Goal: Check status

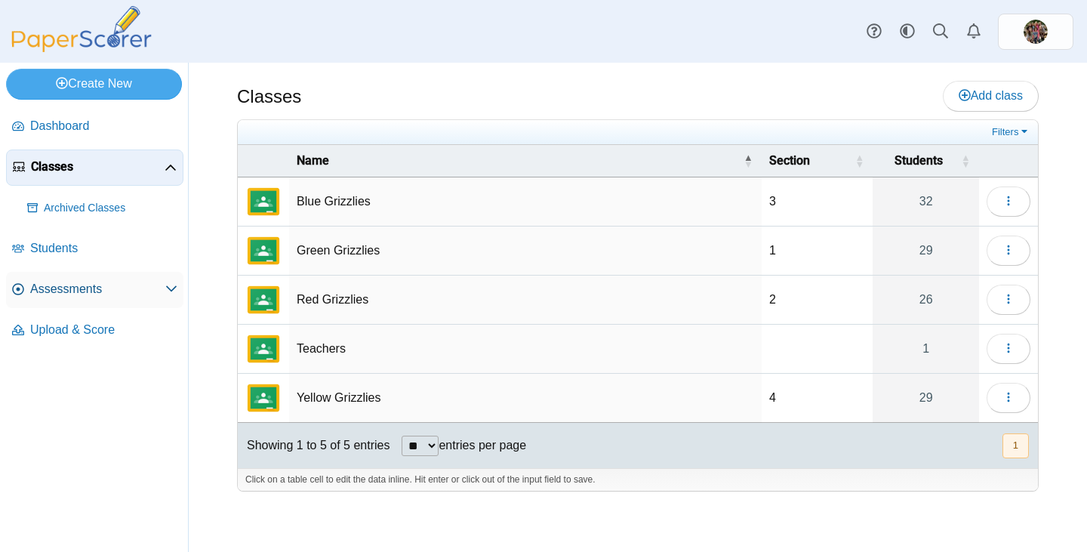
click at [49, 291] on span "Assessments" at bounding box center [97, 289] width 135 height 17
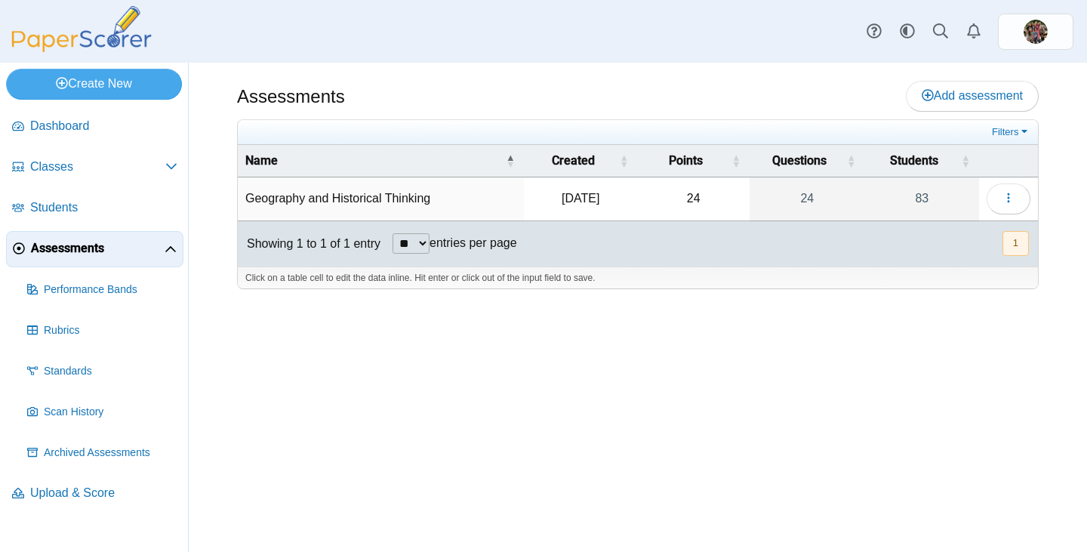
click at [380, 191] on td "Geography and Historical Thinking" at bounding box center [381, 198] width 286 height 43
click at [1004, 196] on icon "button" at bounding box center [1008, 198] width 12 height 12
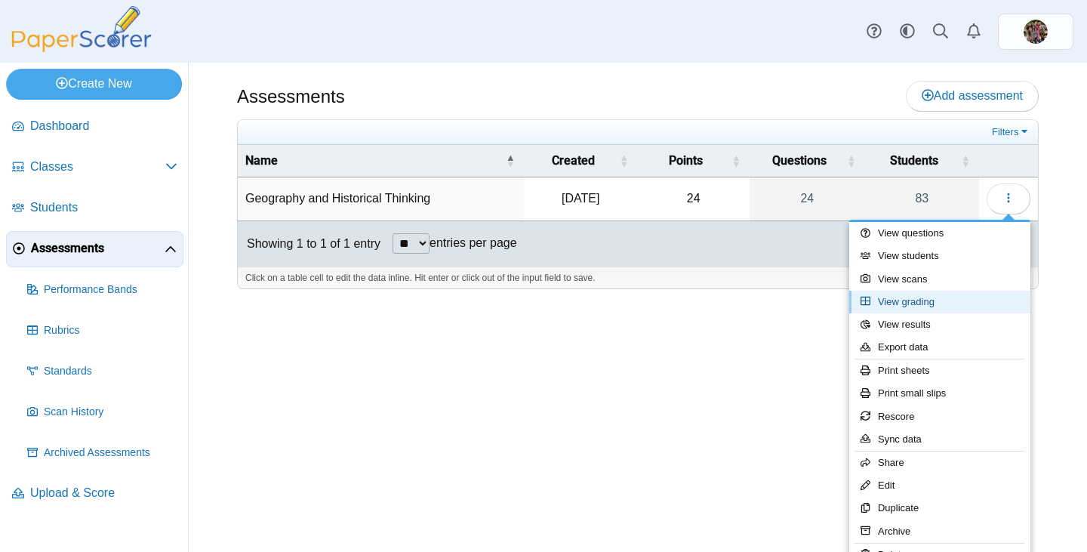
click at [934, 301] on link "View grading" at bounding box center [939, 302] width 181 height 23
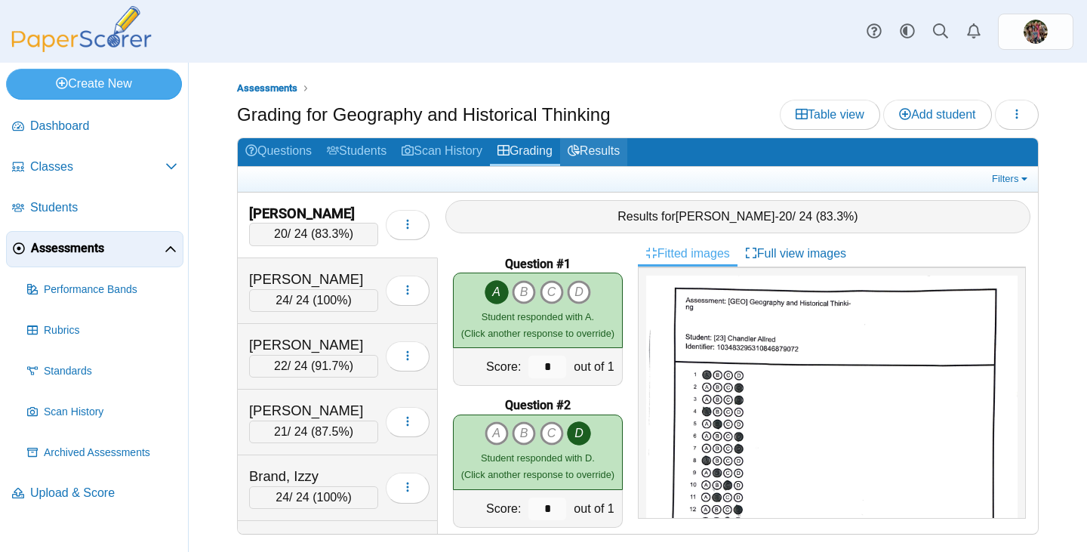
click at [602, 149] on link "Results" at bounding box center [593, 152] width 67 height 28
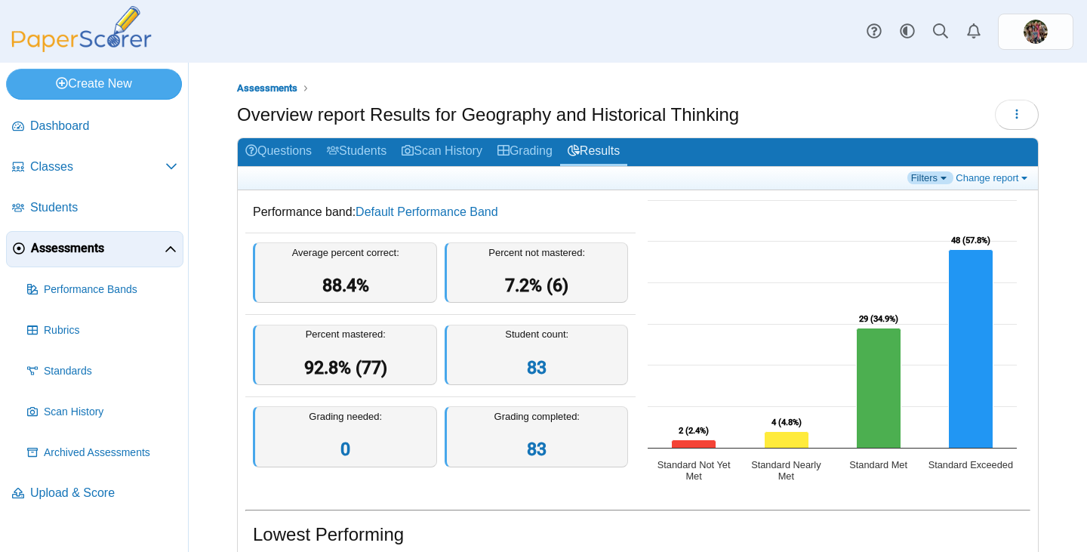
click at [915, 180] on link "Filters" at bounding box center [930, 177] width 46 height 13
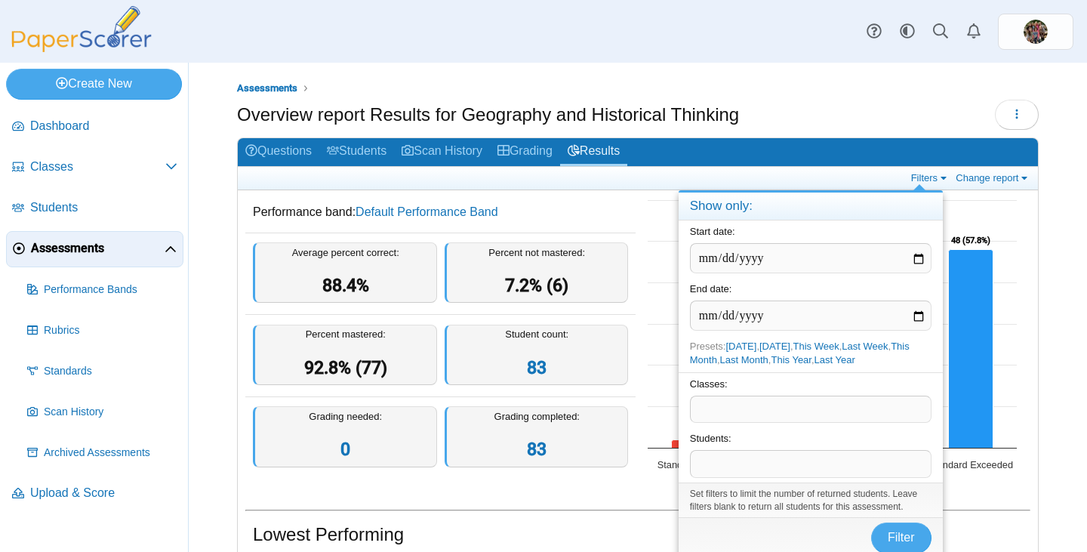
click at [716, 414] on span at bounding box center [811, 409] width 240 height 26
click at [897, 531] on span "Filter" at bounding box center [901, 537] width 27 height 13
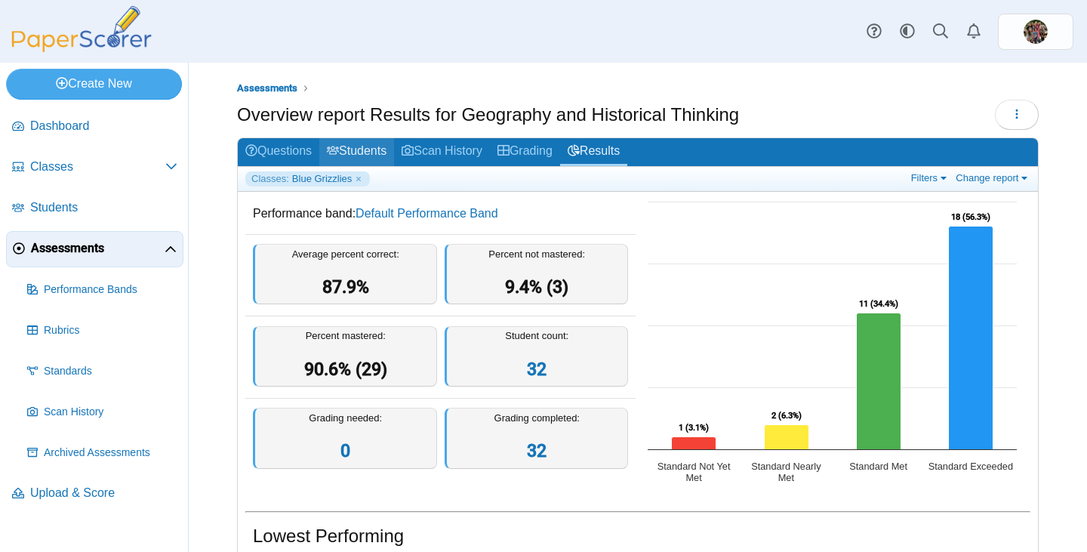
click at [340, 140] on link "Students" at bounding box center [356, 152] width 75 height 28
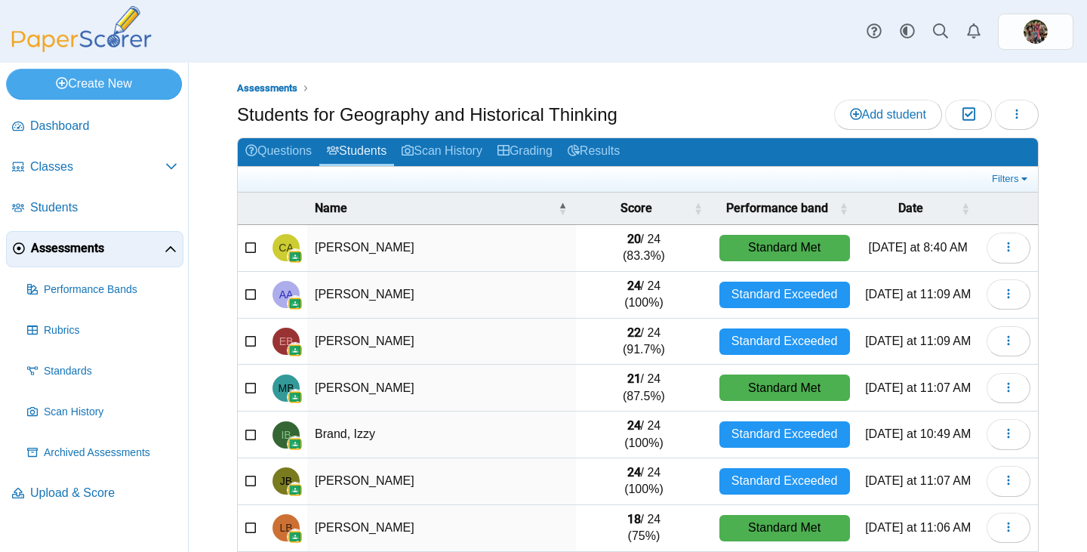
scroll to position [201, 0]
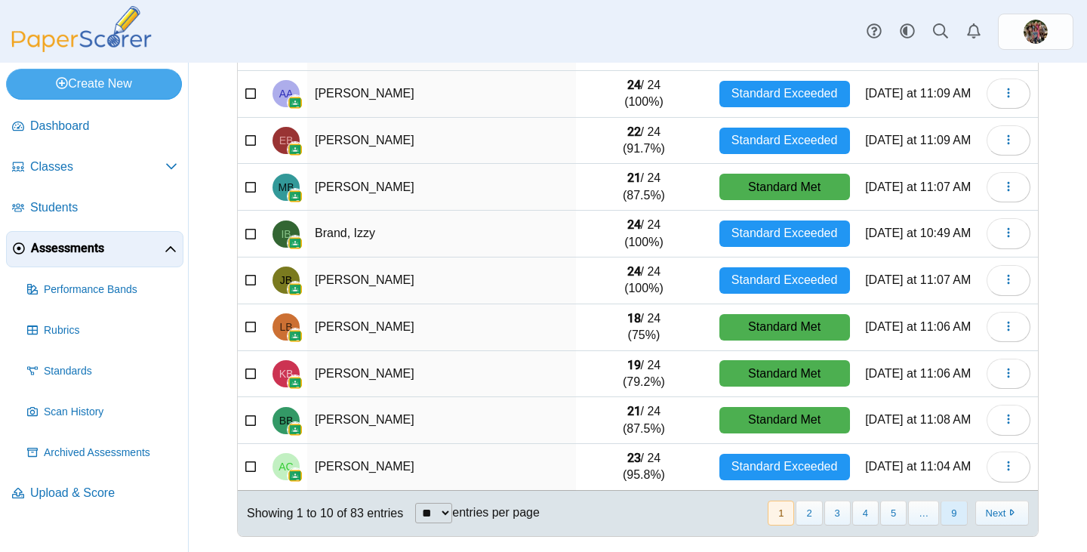
click at [941, 512] on button "9" at bounding box center [954, 512] width 26 height 25
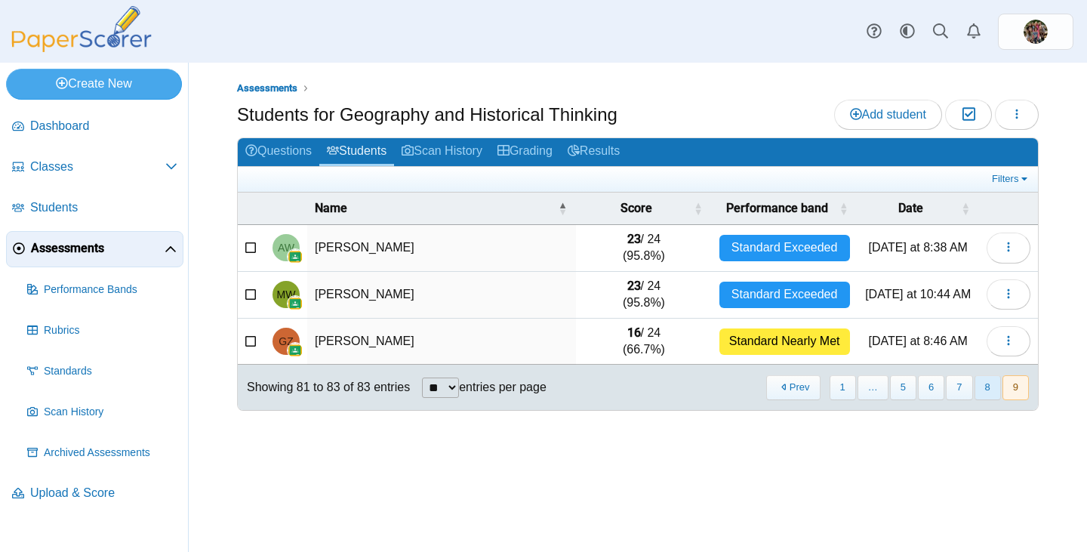
click at [978, 393] on button "8" at bounding box center [987, 387] width 26 height 25
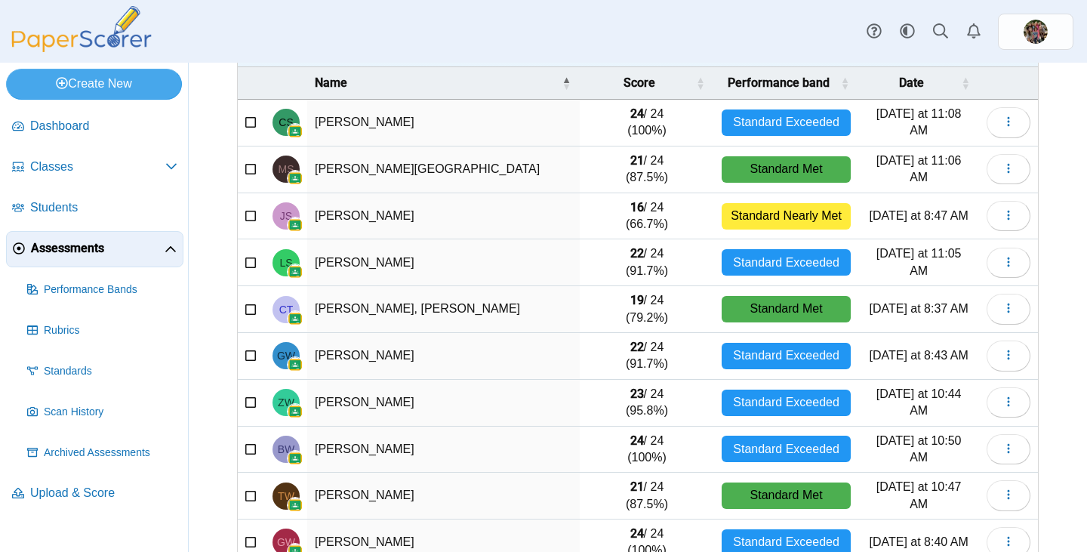
scroll to position [201, 0]
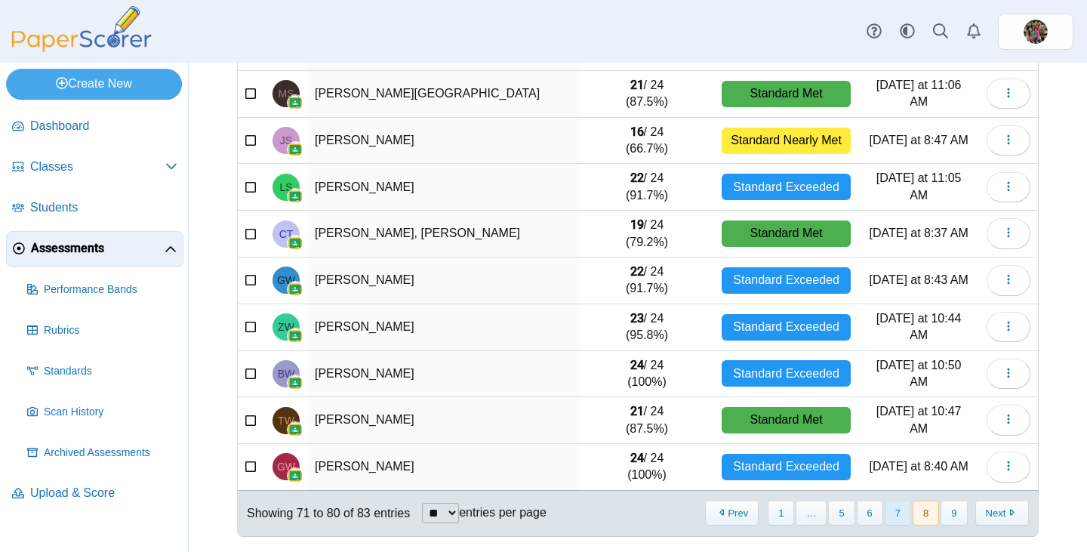
click at [887, 511] on button "7" at bounding box center [898, 512] width 26 height 25
